Goal: Navigation & Orientation: Find specific page/section

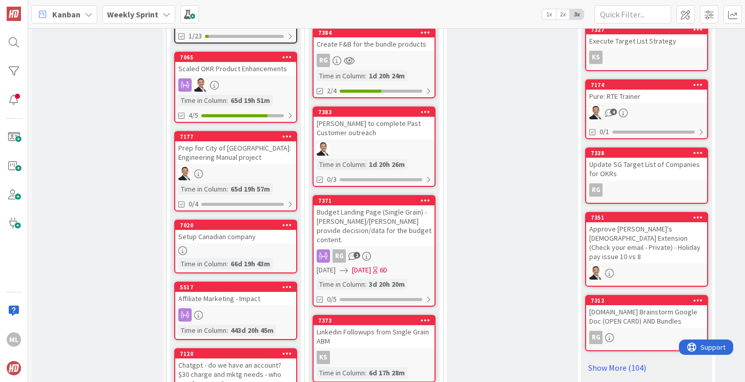
scroll to position [432, 0]
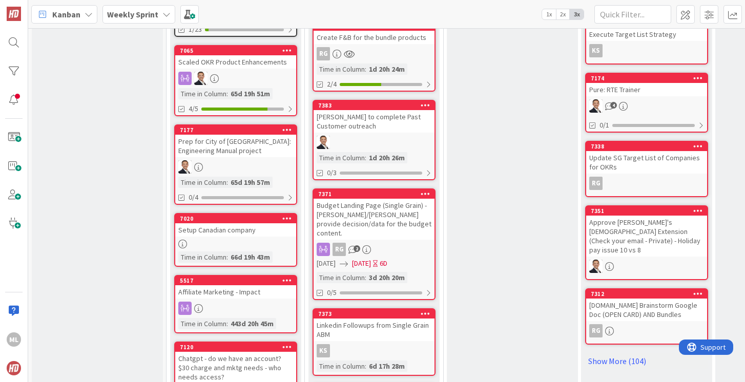
click at [364, 215] on div "Budget Landing Page (Single Grain) - [PERSON_NAME]/[PERSON_NAME] provide decisi…" at bounding box center [374, 219] width 121 height 41
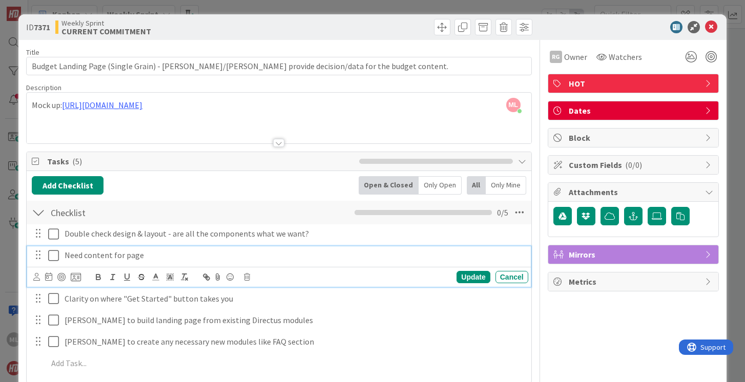
click at [53, 257] on icon at bounding box center [55, 256] width 15 height 12
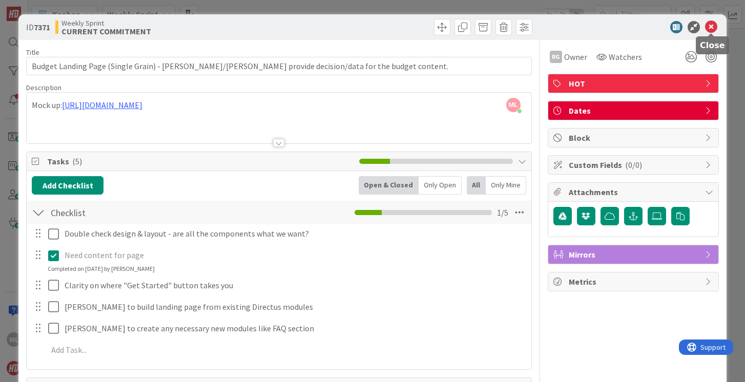
click at [712, 28] on icon at bounding box center [711, 27] width 12 height 12
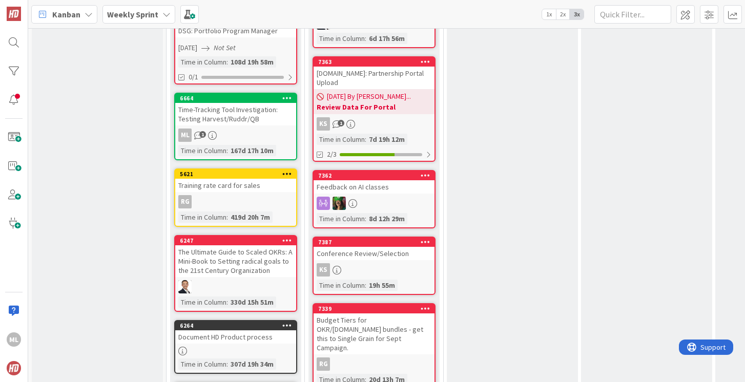
scroll to position [858, 0]
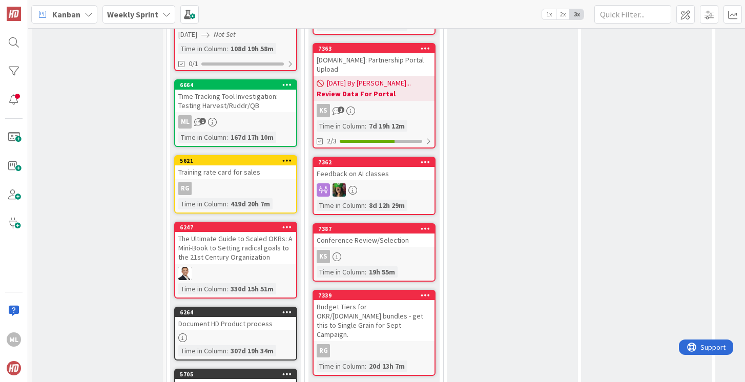
click at [148, 16] on b "Weekly Sprint" at bounding box center [132, 14] width 51 height 10
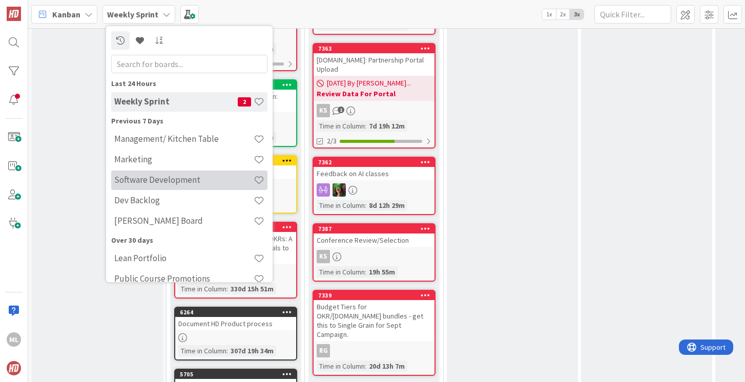
click at [154, 178] on h4 "Software Development" at bounding box center [183, 180] width 139 height 10
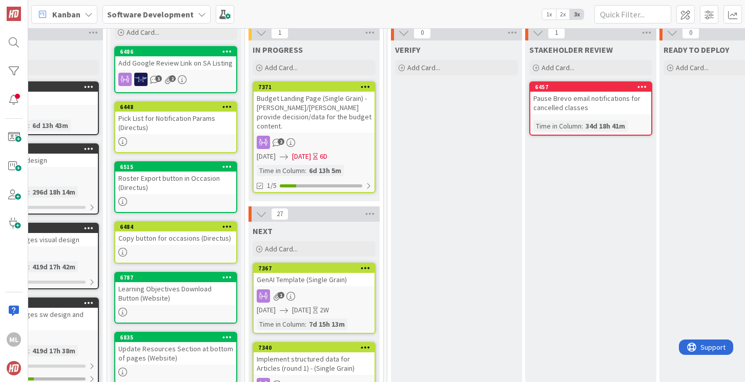
scroll to position [45, 333]
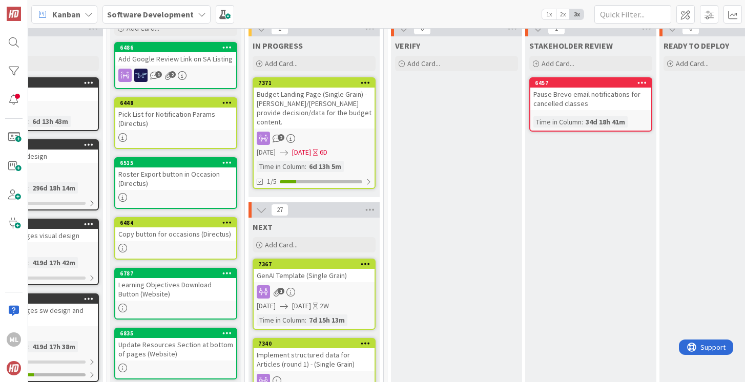
click at [319, 118] on div "Budget Landing Page (Single Grain) - [PERSON_NAME]/[PERSON_NAME] provide decisi…" at bounding box center [314, 108] width 121 height 41
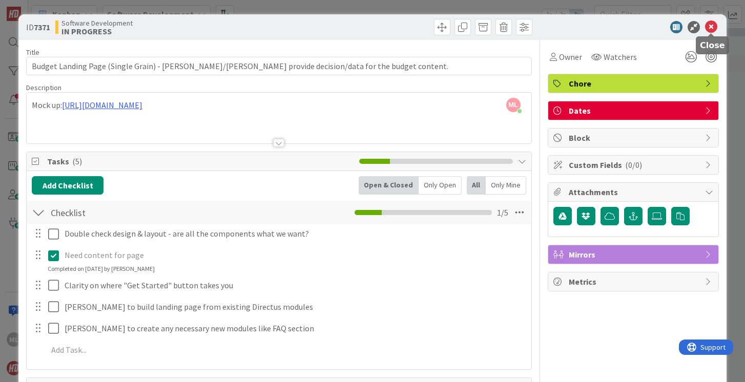
click at [712, 29] on icon at bounding box center [711, 27] width 12 height 12
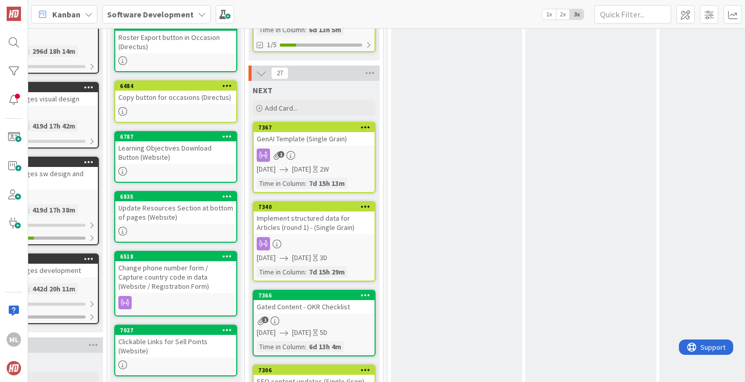
scroll to position [171, 333]
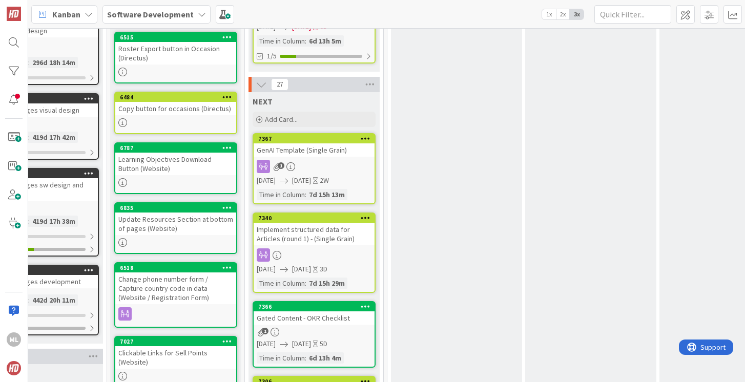
click at [178, 13] on b "Software Development" at bounding box center [150, 14] width 87 height 10
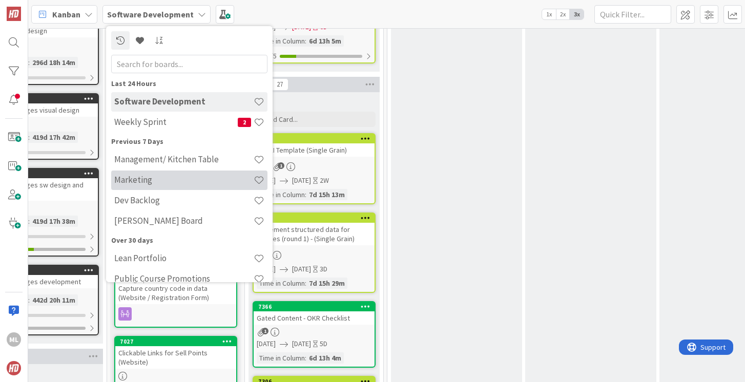
click at [143, 177] on h4 "Marketing" at bounding box center [183, 180] width 139 height 10
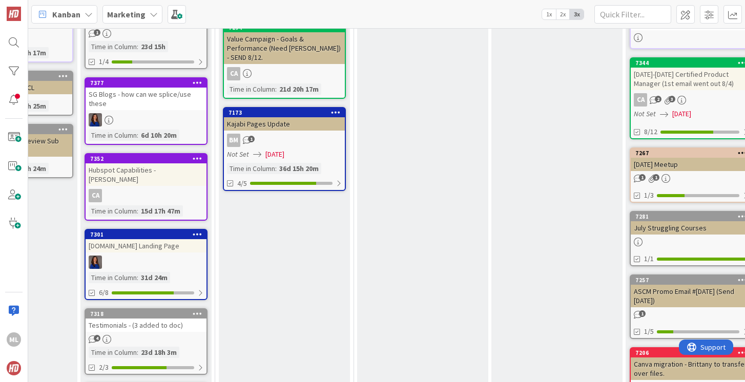
scroll to position [430, 249]
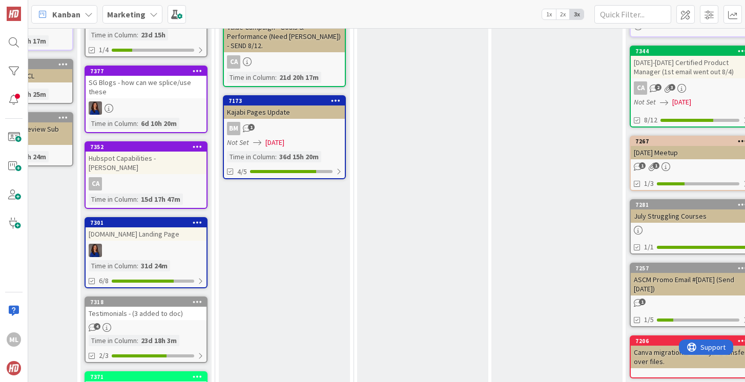
click at [165, 232] on link "7301 [DOMAIN_NAME] Landing Page Time in [GEOGRAPHIC_DATA] : 31d 24m 6/8" at bounding box center [146, 252] width 123 height 71
